Goal: Navigation & Orientation: Find specific page/section

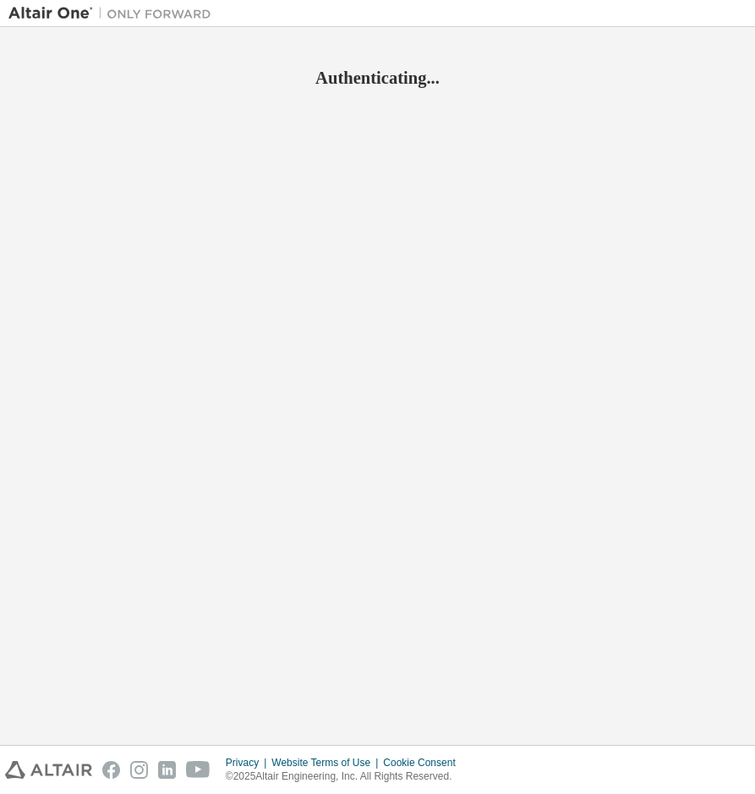
click at [665, 165] on div "Authenticating..." at bounding box center [377, 386] width 739 height 701
